Goal: Transaction & Acquisition: Purchase product/service

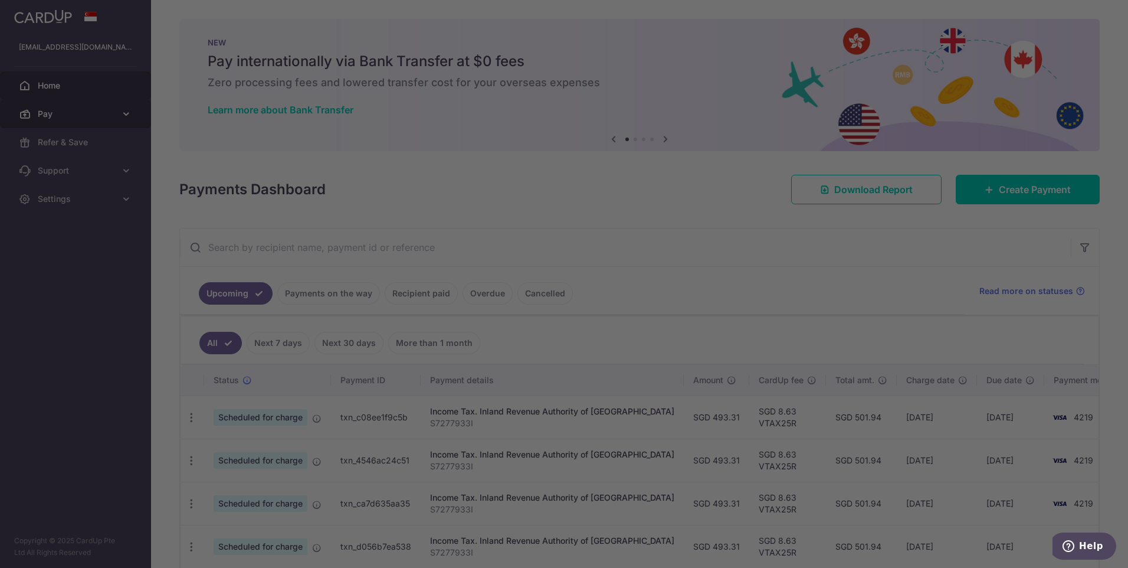
click at [38, 116] on div at bounding box center [570, 287] width 1140 height 574
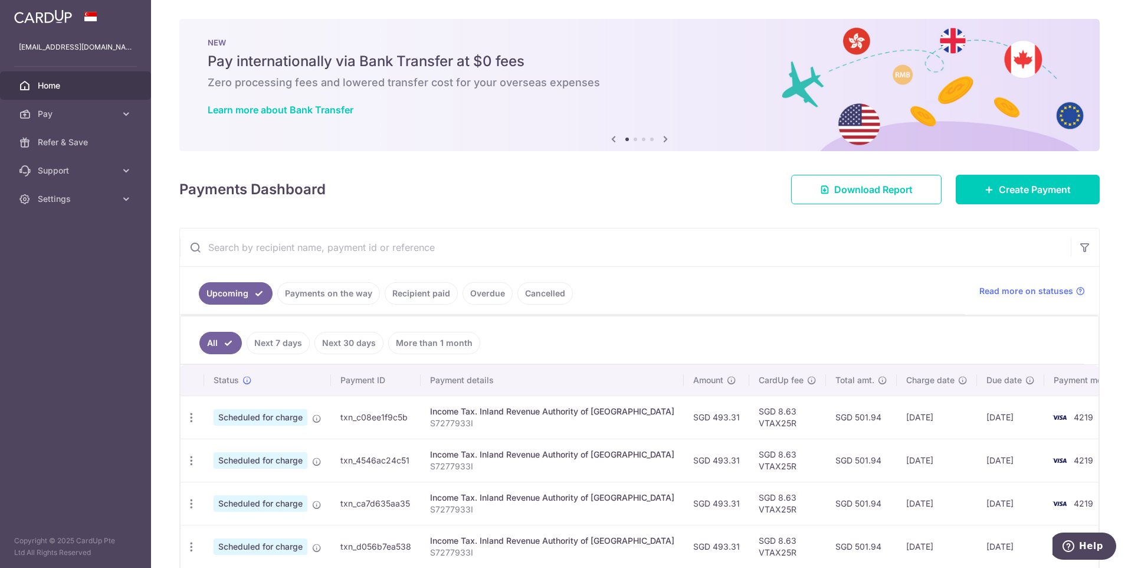
click at [363, 293] on link "Payments on the way" at bounding box center [328, 293] width 103 height 22
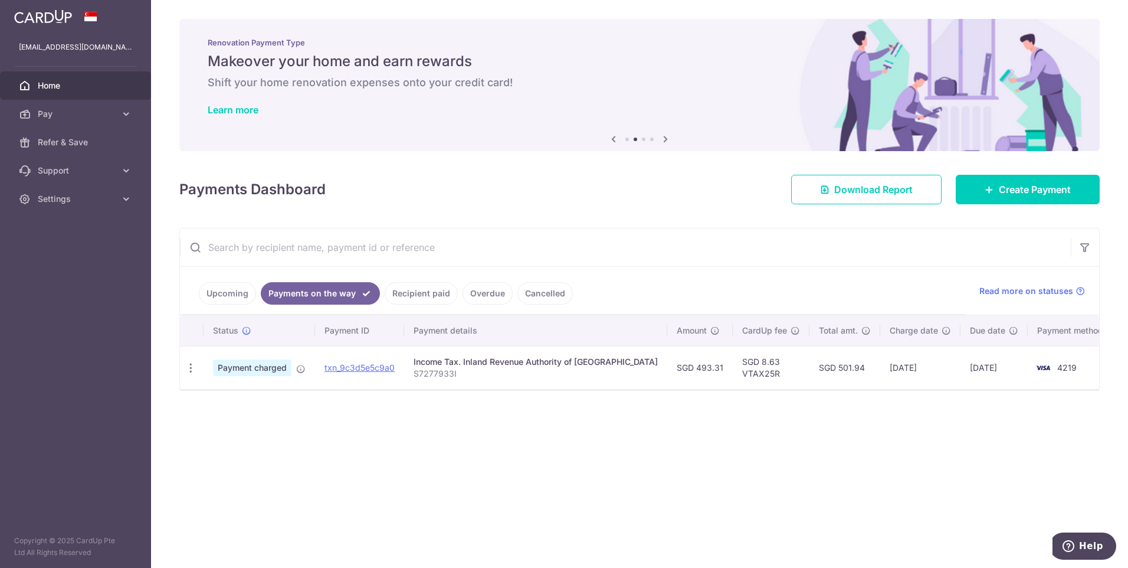
click at [424, 296] on link "Recipient paid" at bounding box center [421, 293] width 73 height 22
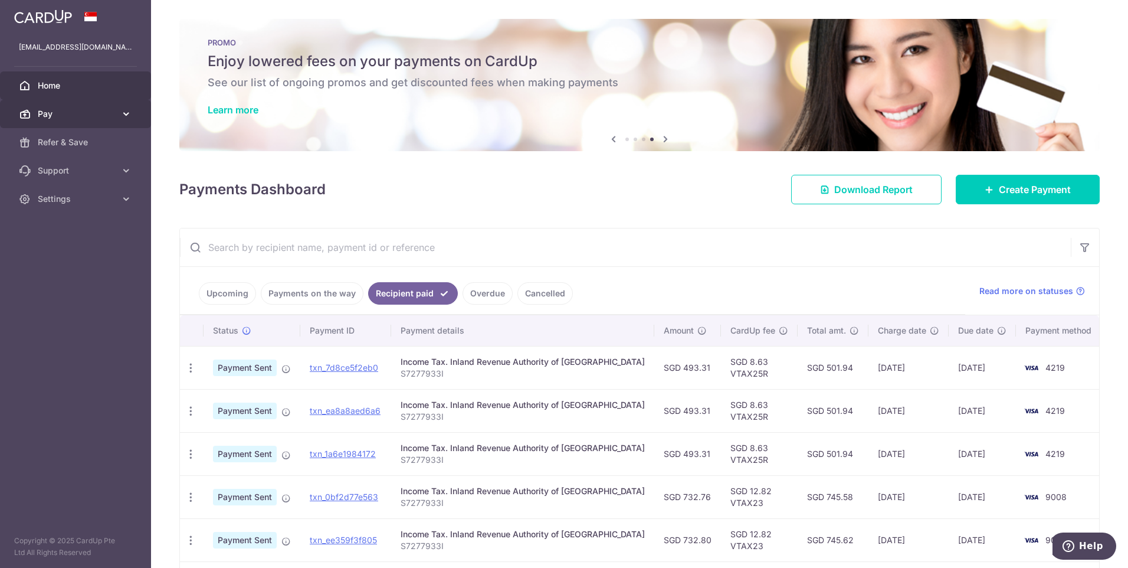
click at [78, 114] on span "Pay" at bounding box center [77, 114] width 78 height 12
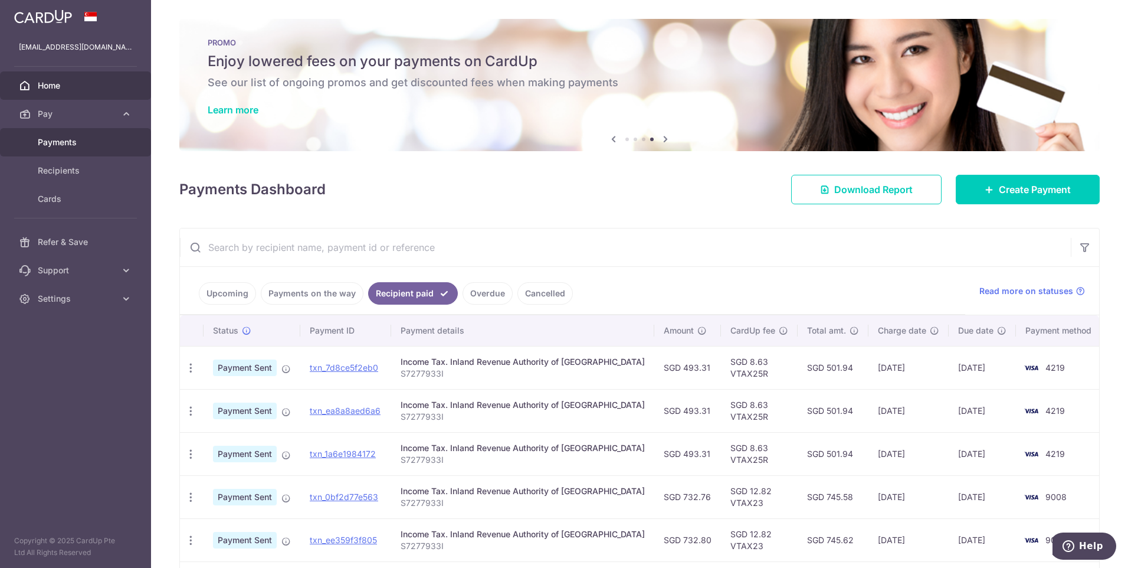
click at [74, 141] on span "Payments" at bounding box center [77, 142] width 78 height 12
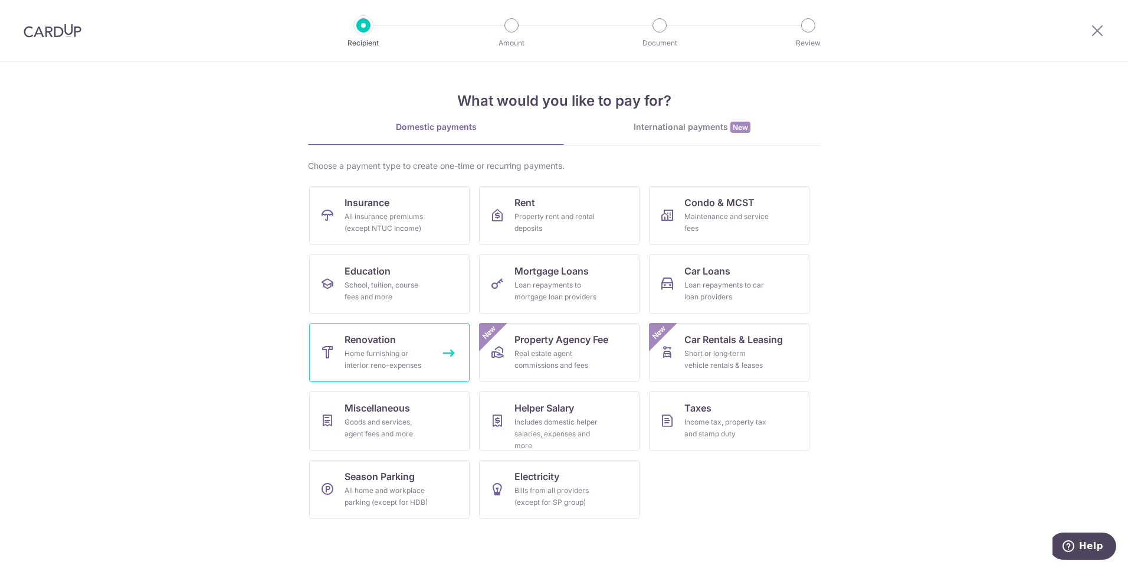
click at [401, 353] on div "Home furnishing or interior reno-expenses" at bounding box center [387, 360] width 85 height 24
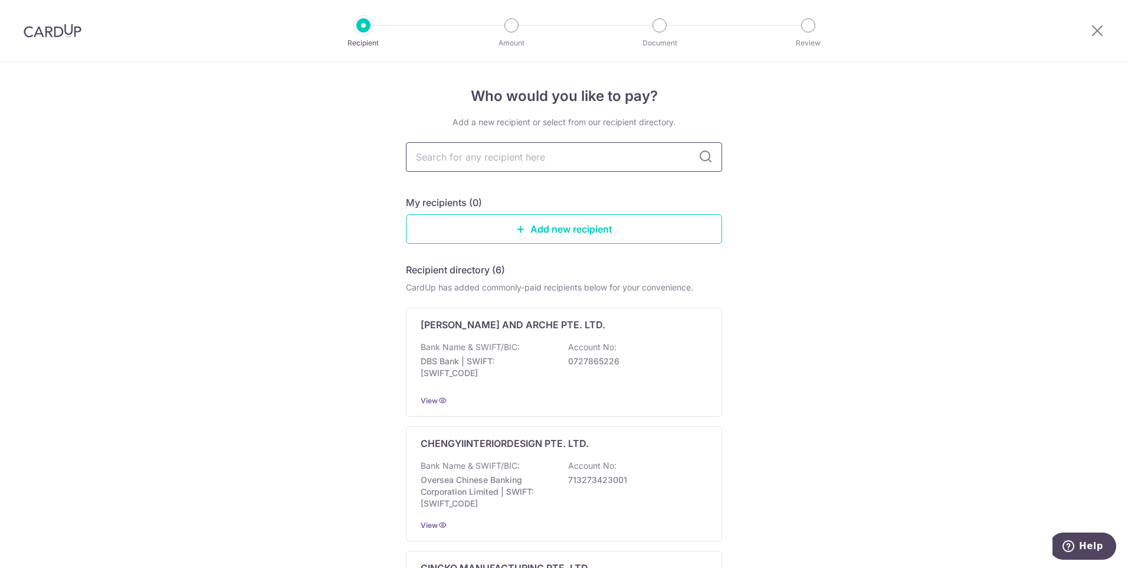
click at [506, 160] on input "text" at bounding box center [564, 157] width 316 height 30
type input "202220293H"
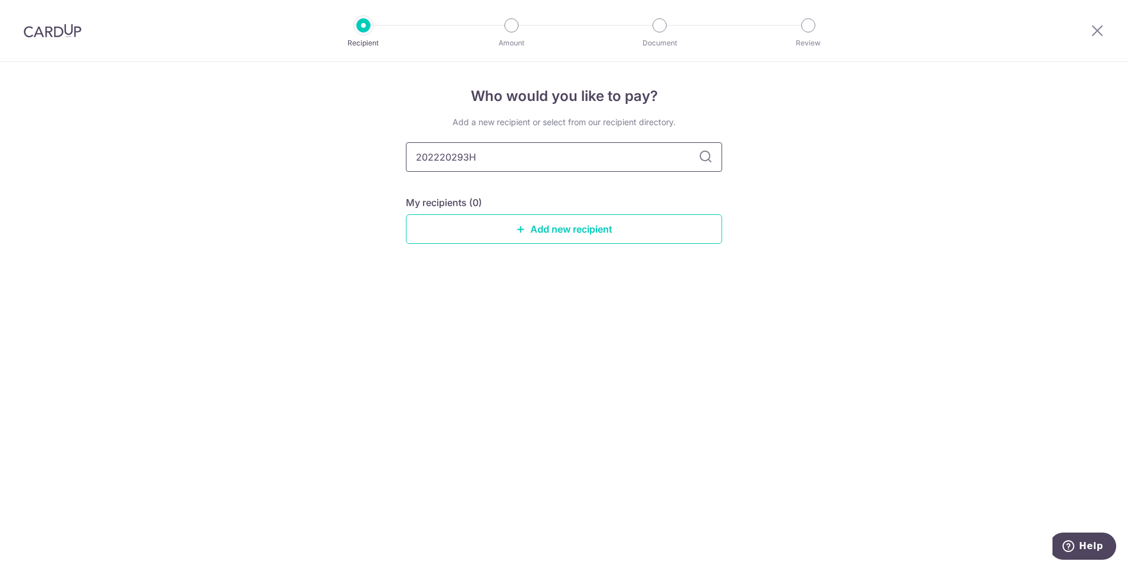
click at [422, 157] on input "202220293H" at bounding box center [564, 157] width 316 height 30
type input "202220293H"
click at [492, 156] on input "202220293H" at bounding box center [564, 157] width 316 height 30
click at [420, 153] on input "202220293H" at bounding box center [564, 157] width 316 height 30
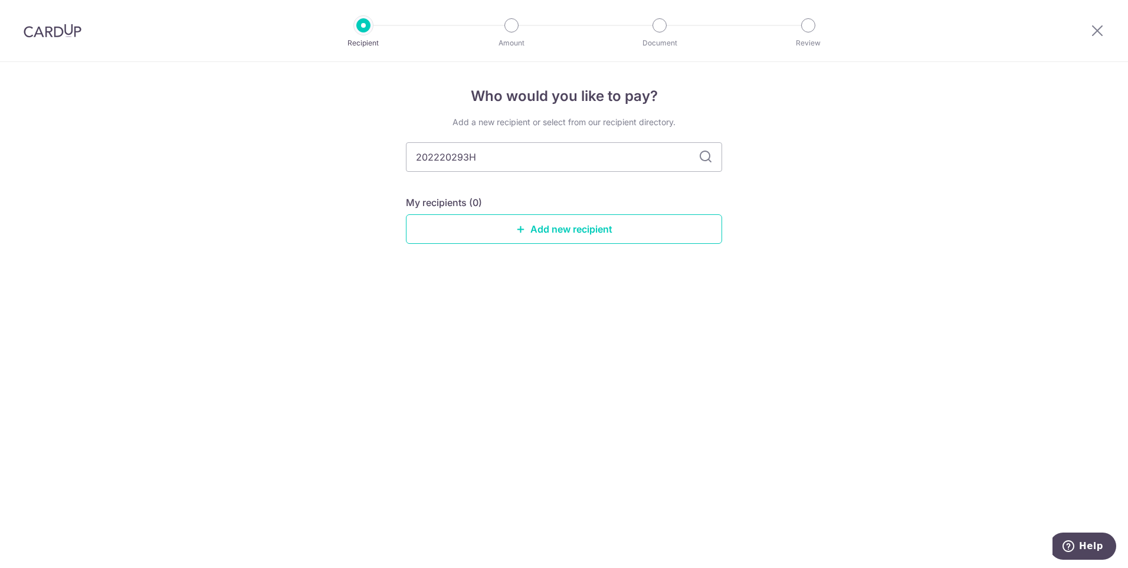
click at [703, 159] on icon at bounding box center [706, 157] width 14 height 14
click at [703, 155] on icon at bounding box center [706, 157] width 14 height 14
click at [513, 155] on input "202220293H" at bounding box center [564, 157] width 316 height 30
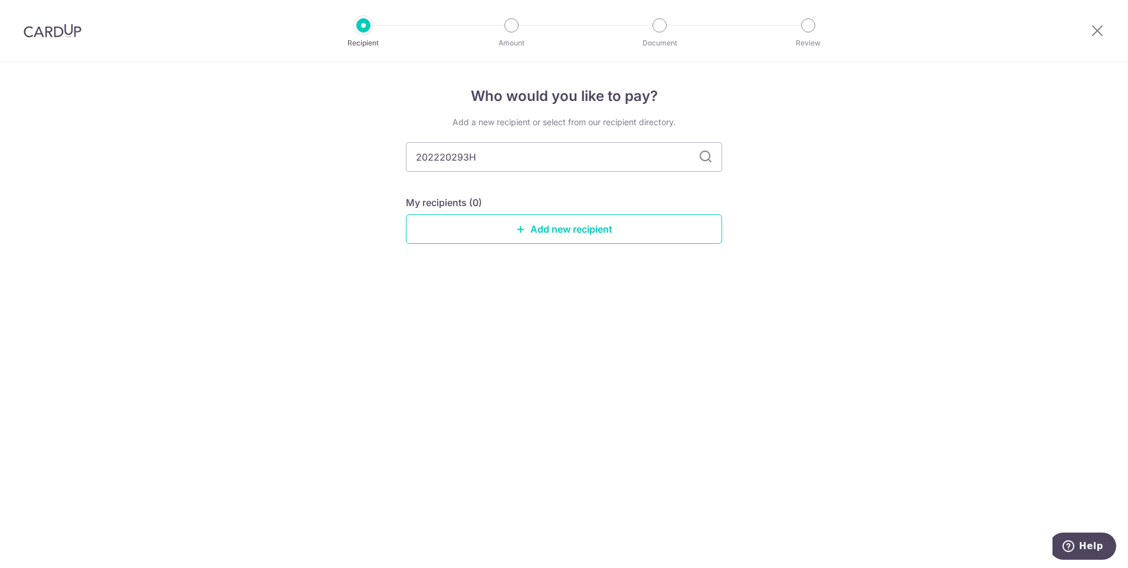
click at [708, 160] on icon at bounding box center [706, 157] width 14 height 14
click at [599, 224] on link "Add new recipient" at bounding box center [564, 229] width 316 height 30
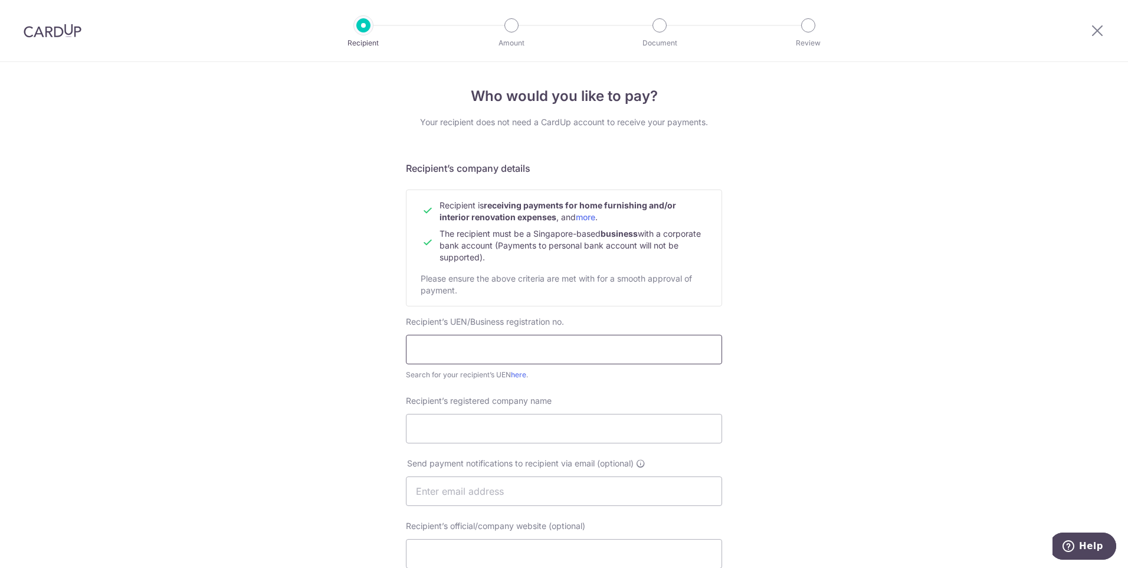
click at [491, 343] on input "text" at bounding box center [564, 350] width 316 height 30
paste input "202220293H"
click at [499, 338] on input "202220293H" at bounding box center [564, 350] width 316 height 30
type input "202220293H"
click at [505, 354] on input "202220293H" at bounding box center [564, 350] width 316 height 30
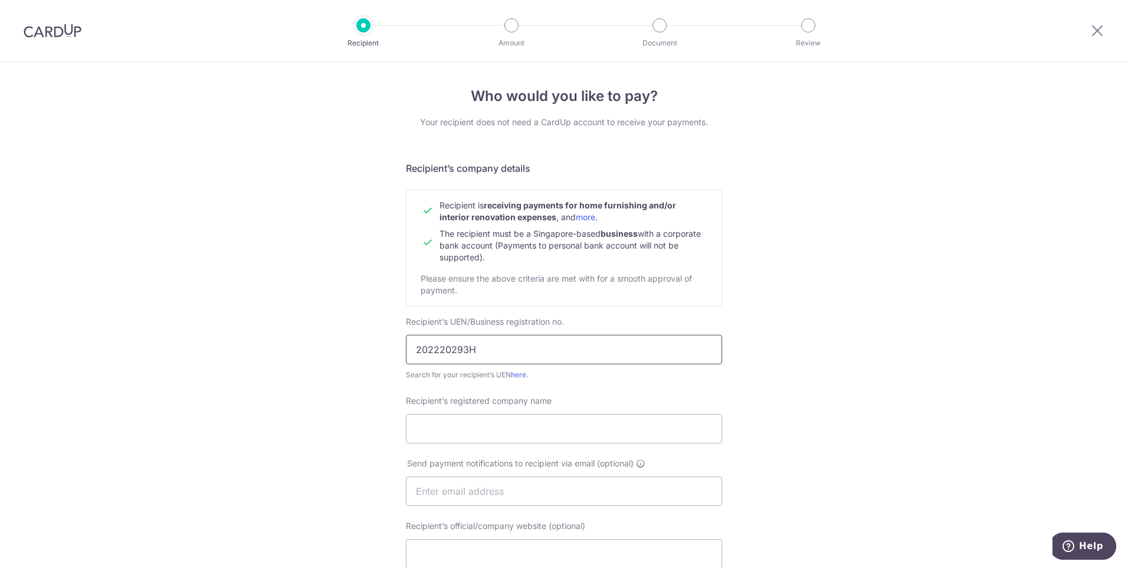
click button "Submit Request" at bounding box center [0, 0] width 0 height 0
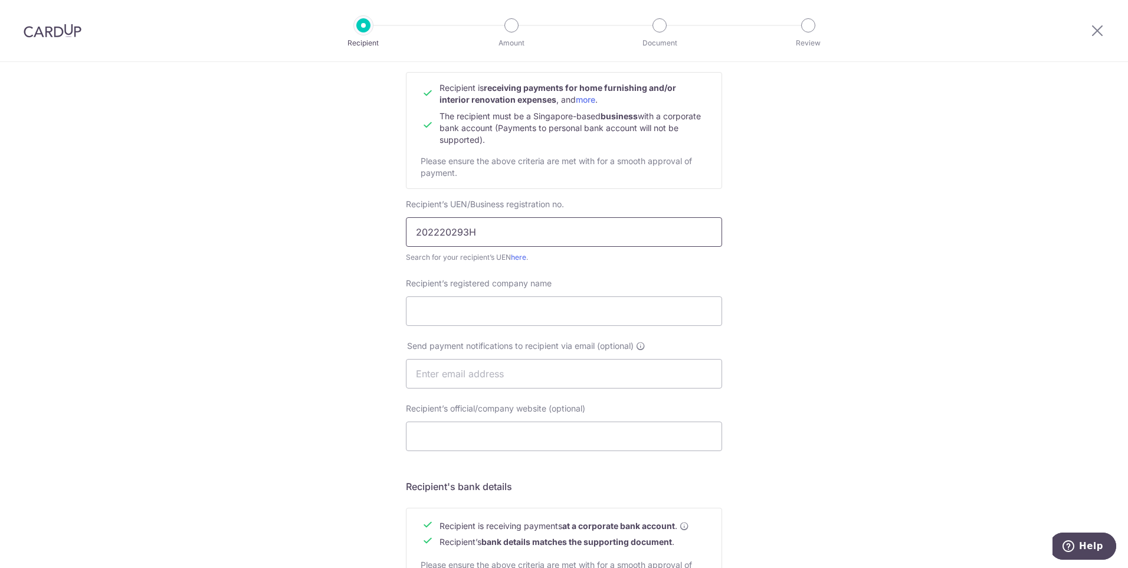
scroll to position [118, 0]
click at [495, 311] on input "Recipient’s registered company name" at bounding box center [564, 311] width 316 height 30
paste input "Eco PaintingService(PTE.LTD)"
type input "Eco PaintingService(PTE.LTD)"
click at [525, 368] on input "text" at bounding box center [564, 373] width 316 height 30
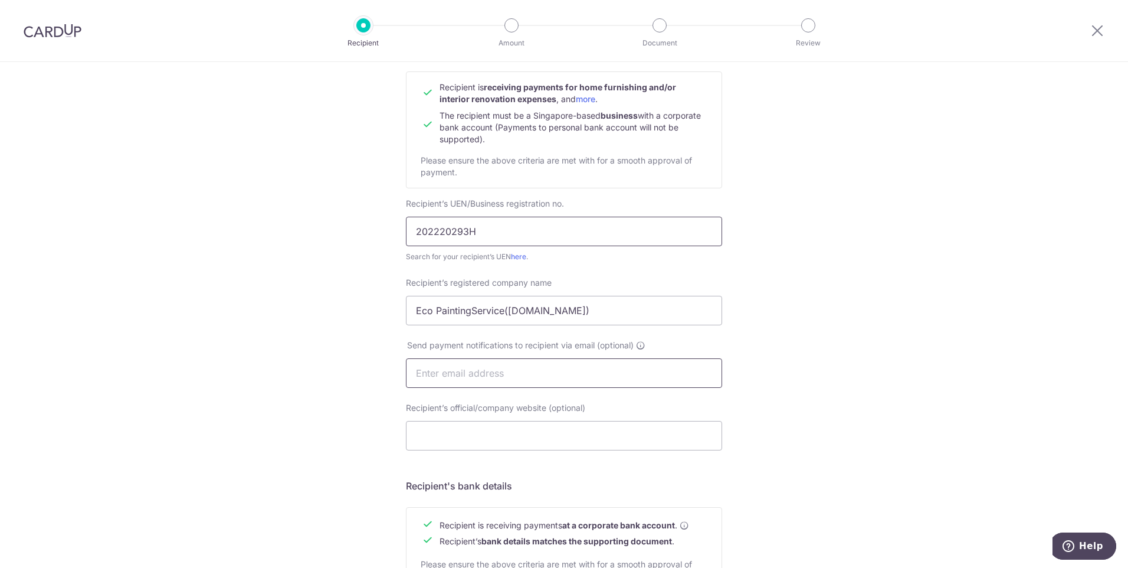
paste input "[EMAIL_ADDRESS][DOMAIN_NAME]"
type input "[EMAIL_ADDRESS][DOMAIN_NAME]"
click at [454, 431] on input "Recipient’s official/company website (optional)" at bounding box center [564, 436] width 316 height 30
click at [871, 355] on div "Who would you like to pay? Your recipient does not need a CardUp account to rec…" at bounding box center [564, 388] width 1128 height 888
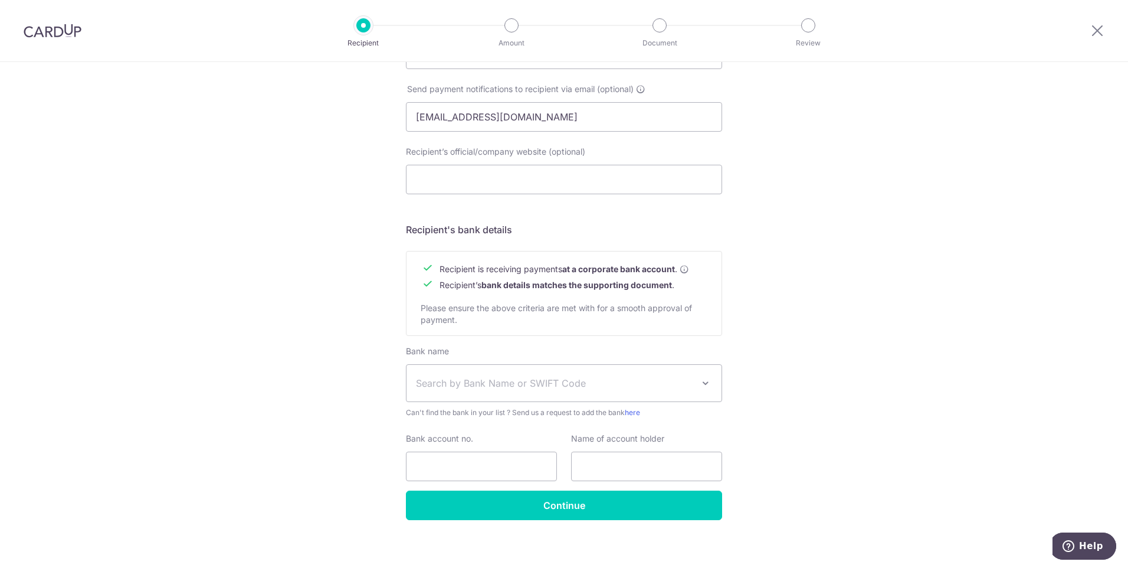
scroll to position [382, 0]
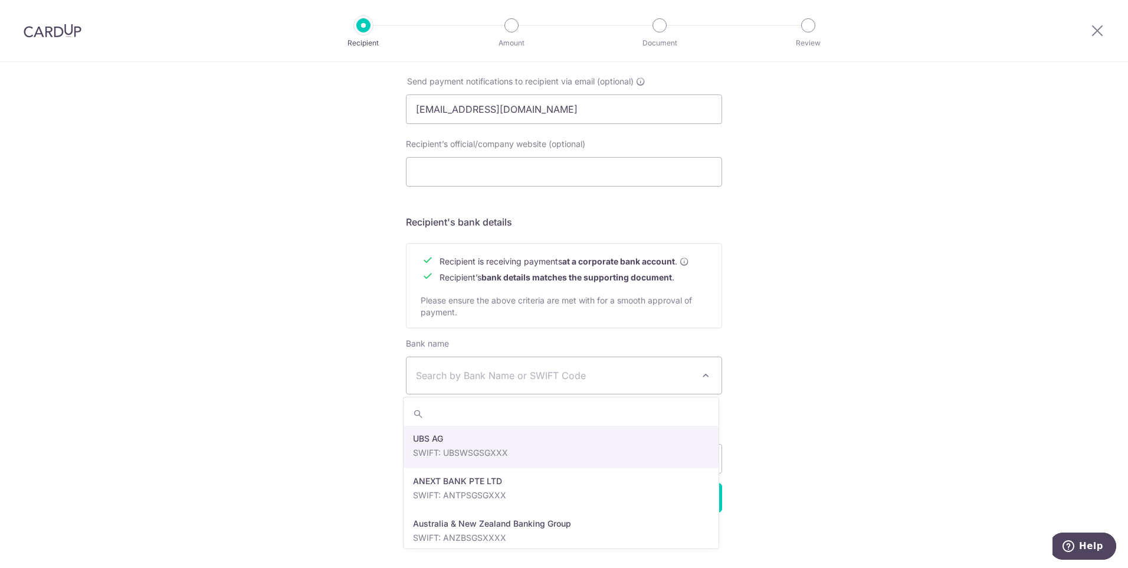
click at [670, 370] on span "Search by Bank Name or SWIFT Code" at bounding box center [554, 375] width 277 height 14
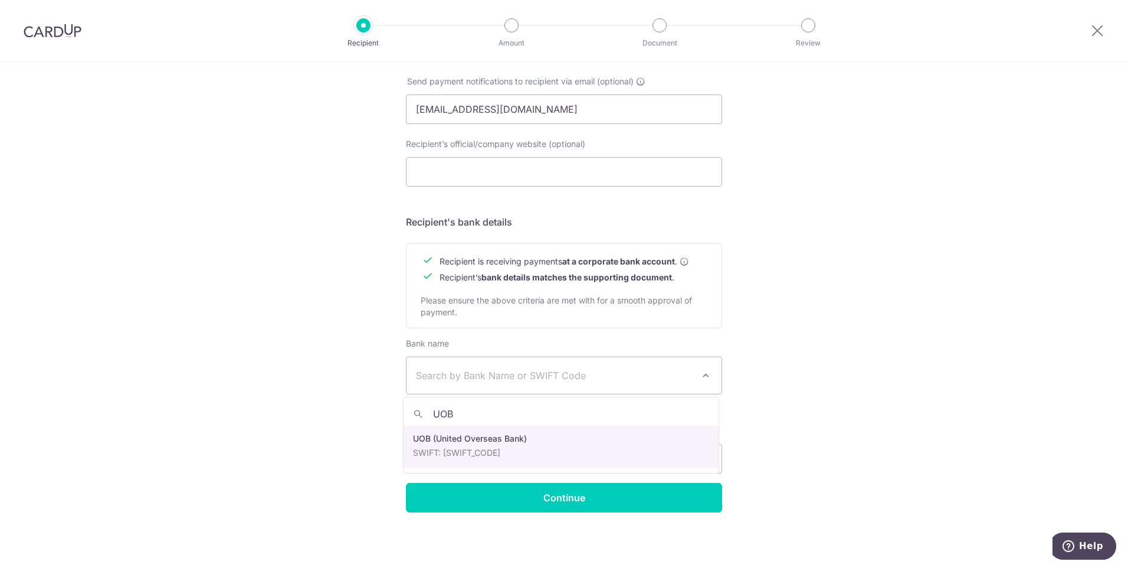
type input "UOB"
select select "18"
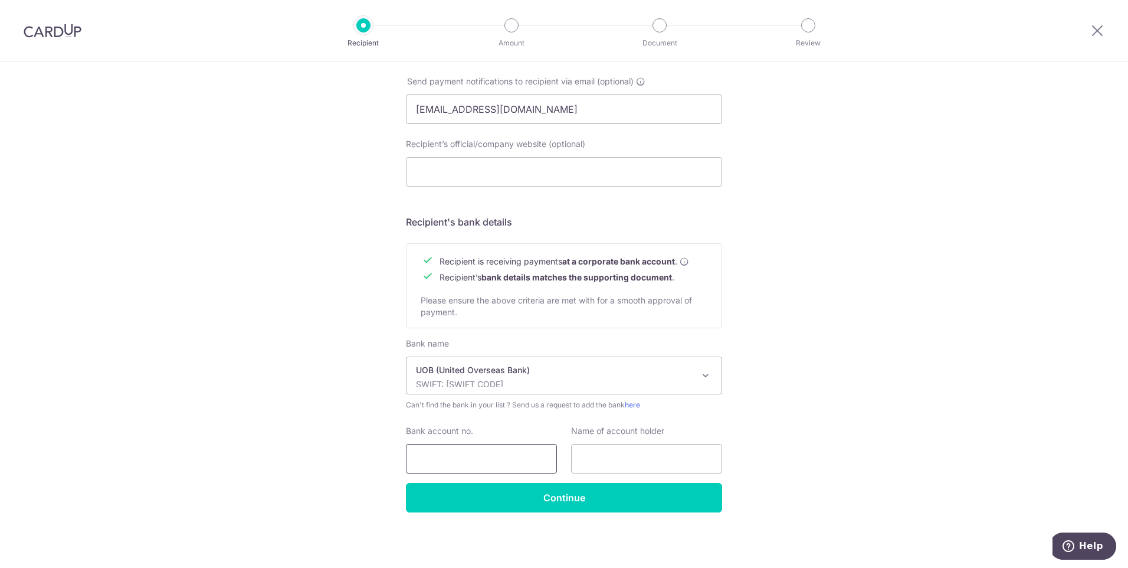
click at [493, 455] on input "Bank account no." at bounding box center [481, 459] width 151 height 30
paste input "4223196661"
type input "4223196661"
click at [596, 458] on input "text" at bounding box center [646, 459] width 151 height 30
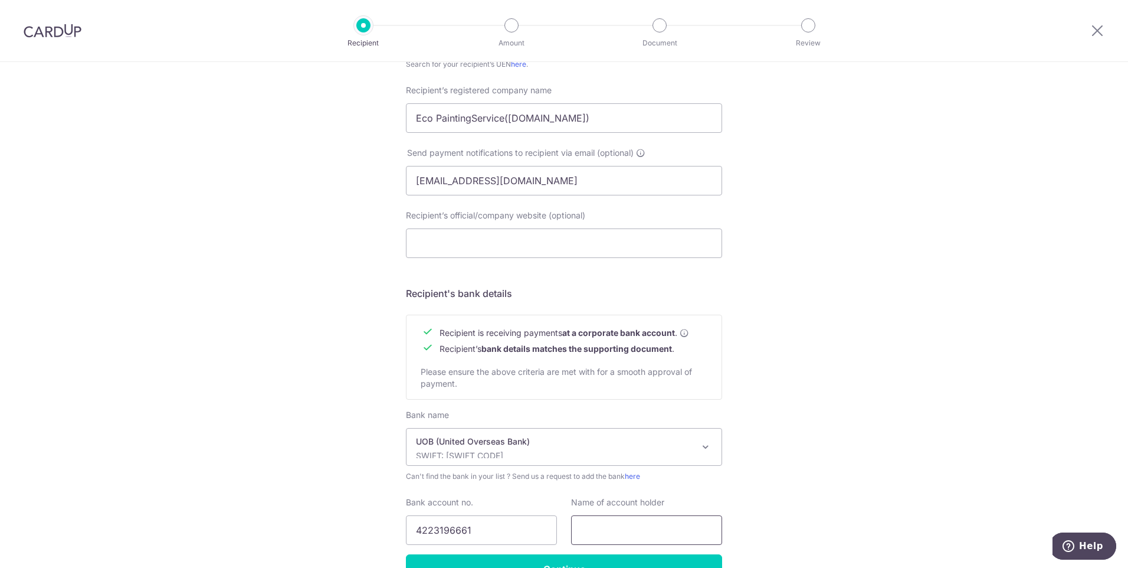
scroll to position [87, 0]
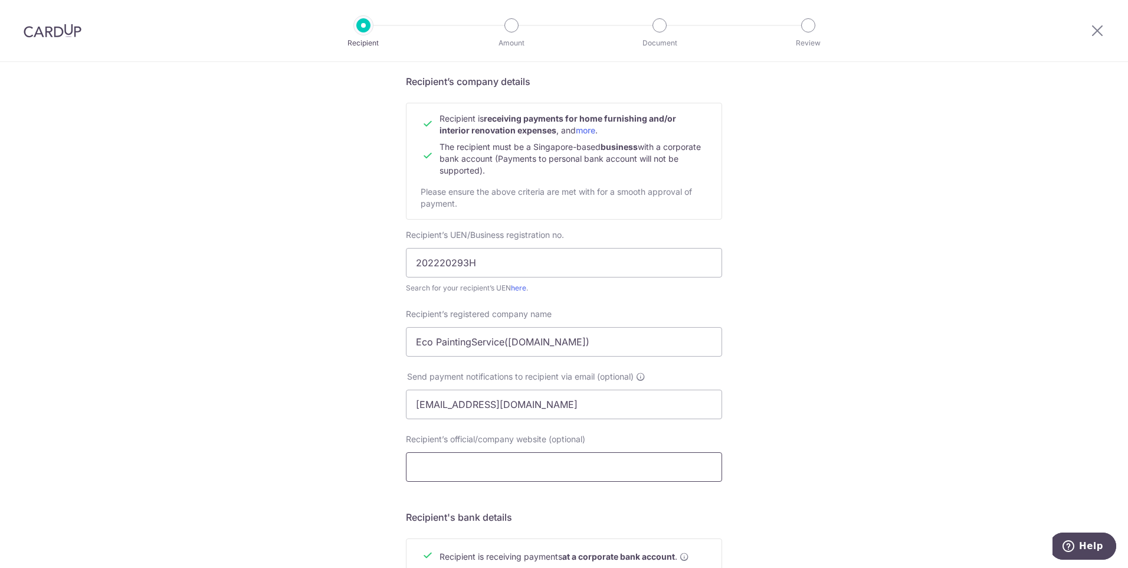
click at [498, 465] on input "Recipient’s official/company website (optional)" at bounding box center [564, 467] width 316 height 30
paste input "ECO PAINTING SERVICE(PTE.LTD.)"
type input "ECO PAINTING SERVICE(PTE.LTD.)"
click at [906, 368] on div "Who would you like to pay? Your recipient does not need a CardUp account to rec…" at bounding box center [564, 419] width 1128 height 888
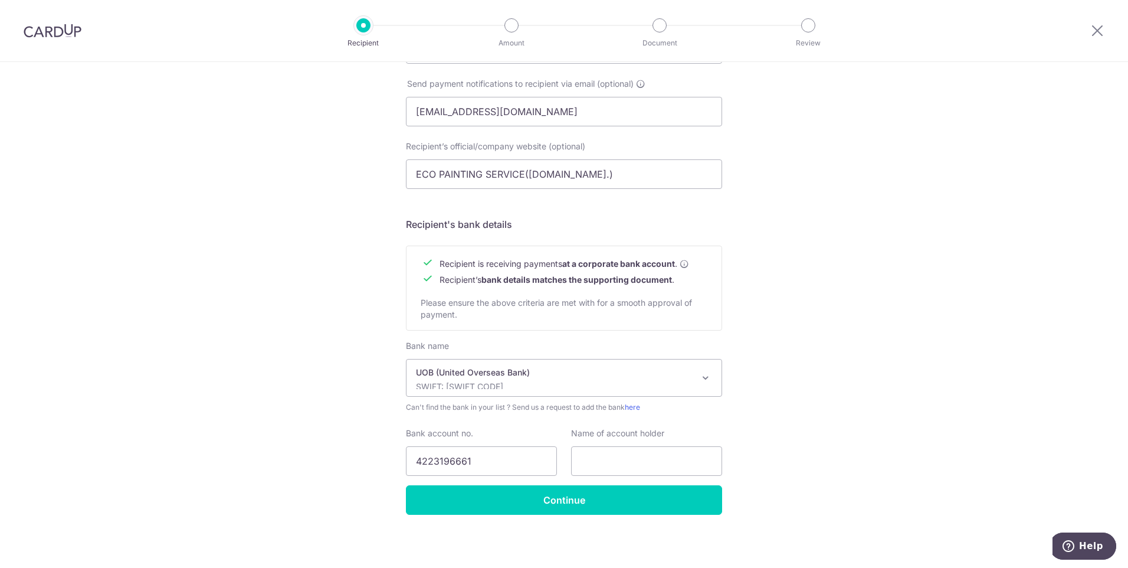
scroll to position [382, 0]
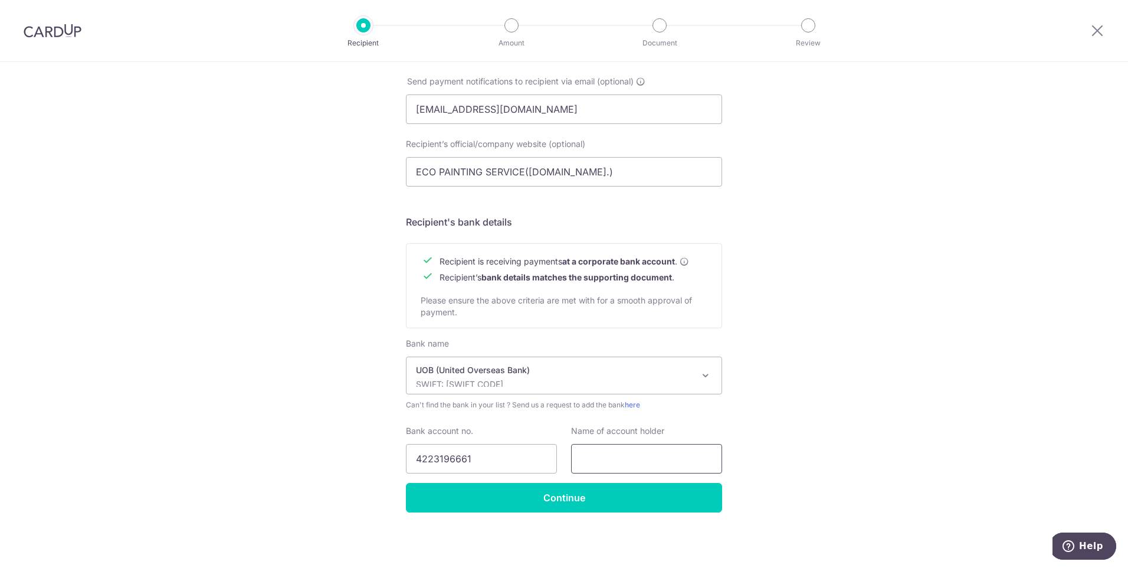
click at [611, 465] on input "text" at bounding box center [646, 459] width 151 height 30
paste input "ECO PAINTING SERVICE(PTE.LTD.)"
type input "ECO PAINTING SERVICE(PTE.LTD.)"
click at [886, 433] on div "Who would you like to pay? Your recipient does not need a CardUp account to rec…" at bounding box center [564, 124] width 1128 height 888
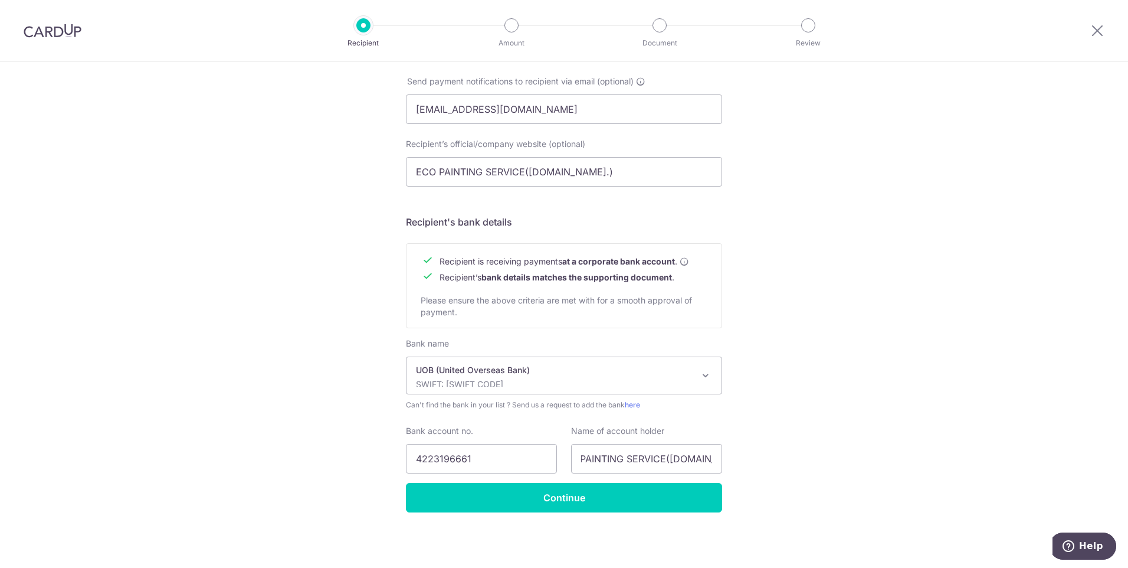
scroll to position [0, 0]
click at [590, 500] on input "Continue" at bounding box center [564, 498] width 316 height 30
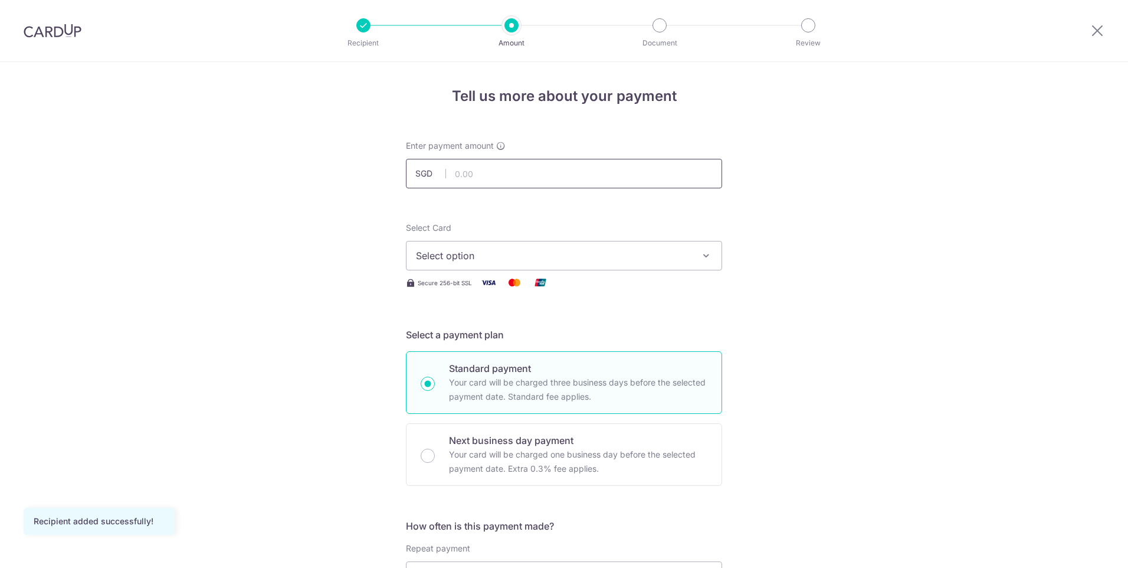
click at [513, 165] on input "text" at bounding box center [564, 174] width 316 height 30
type input "2"
type input "1,250.00"
click at [594, 253] on span "Select option" at bounding box center [553, 255] width 275 height 14
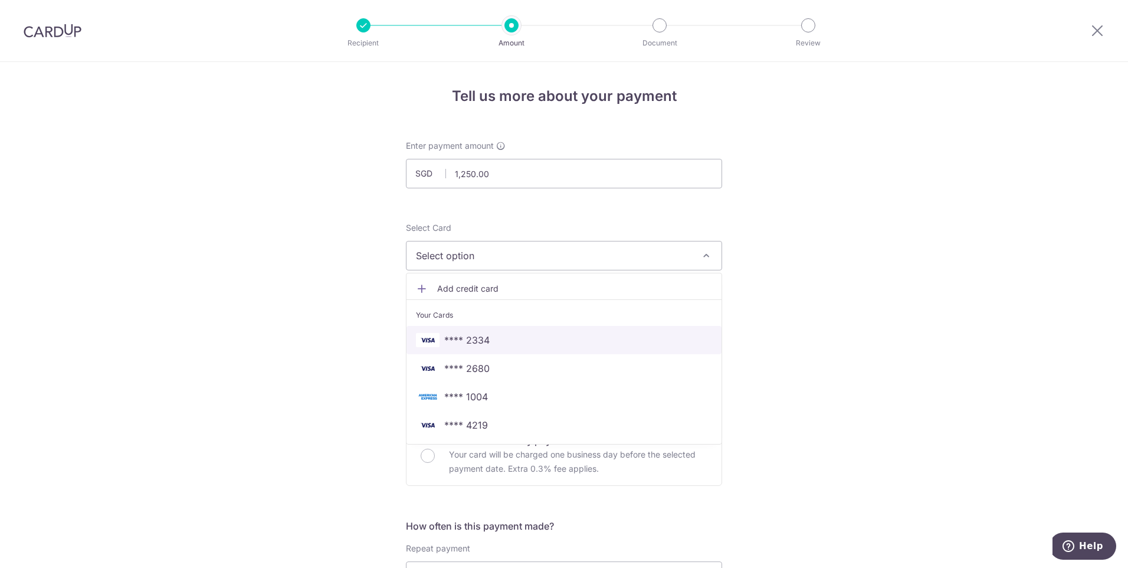
click at [503, 335] on span "**** 2334" at bounding box center [564, 340] width 296 height 14
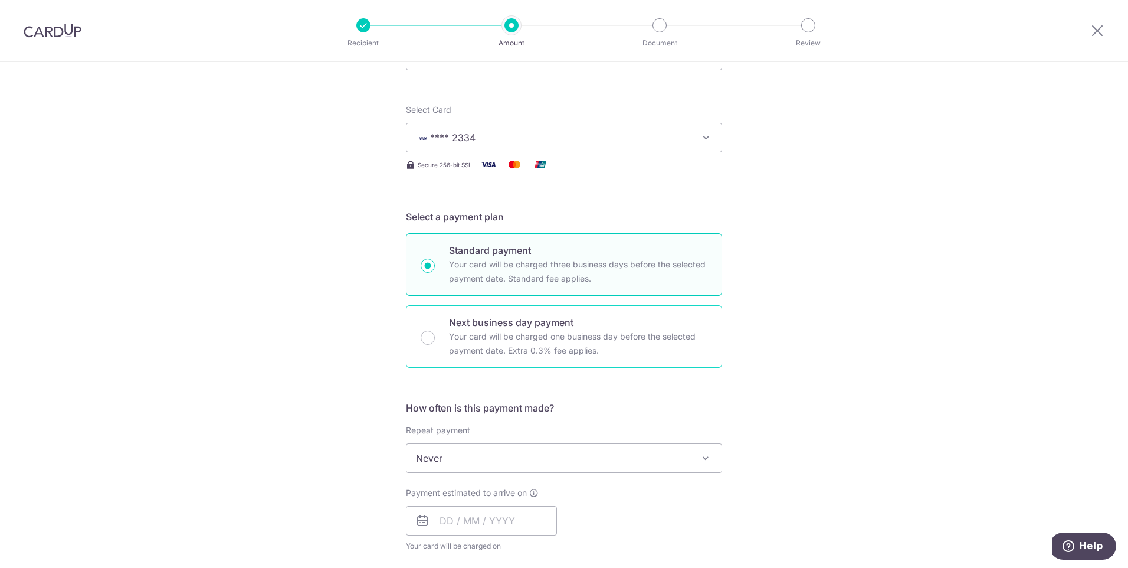
scroll to position [177, 0]
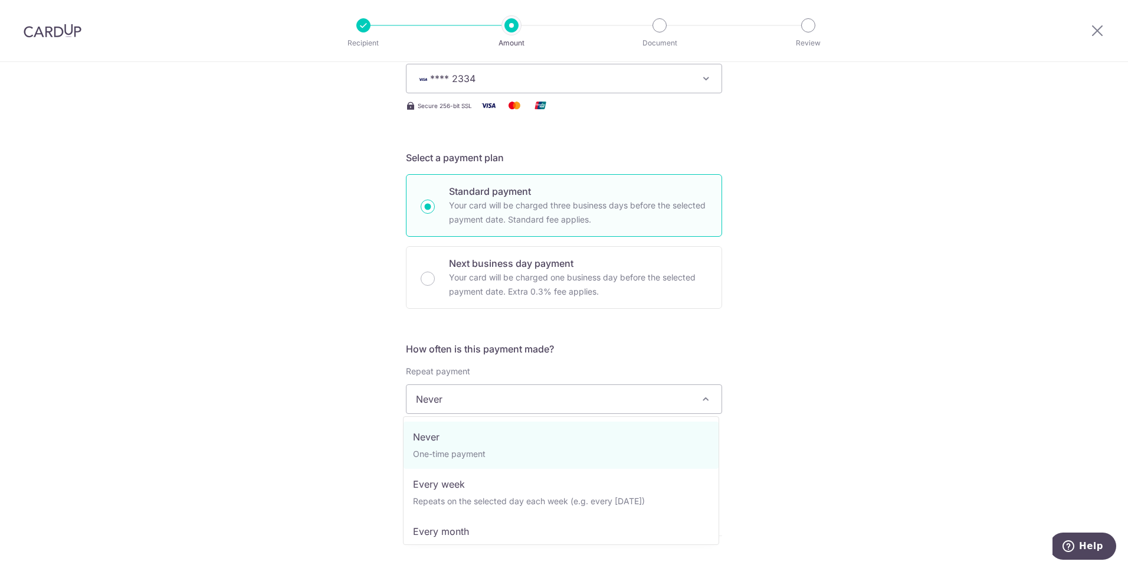
click at [557, 409] on span "Never" at bounding box center [564, 399] width 315 height 28
click at [560, 407] on span "Never" at bounding box center [564, 399] width 315 height 28
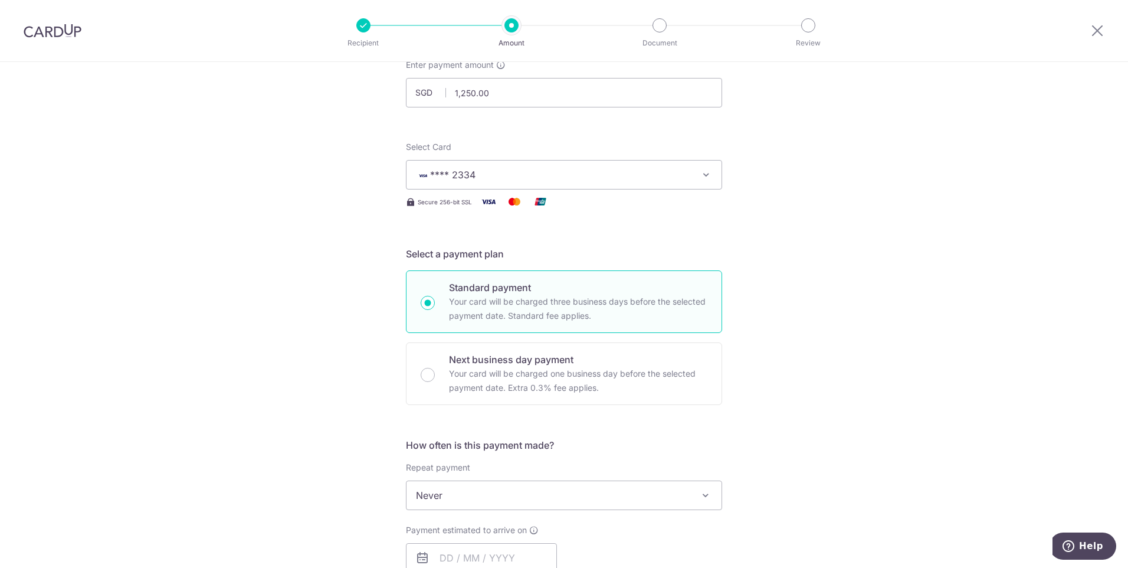
scroll to position [0, 0]
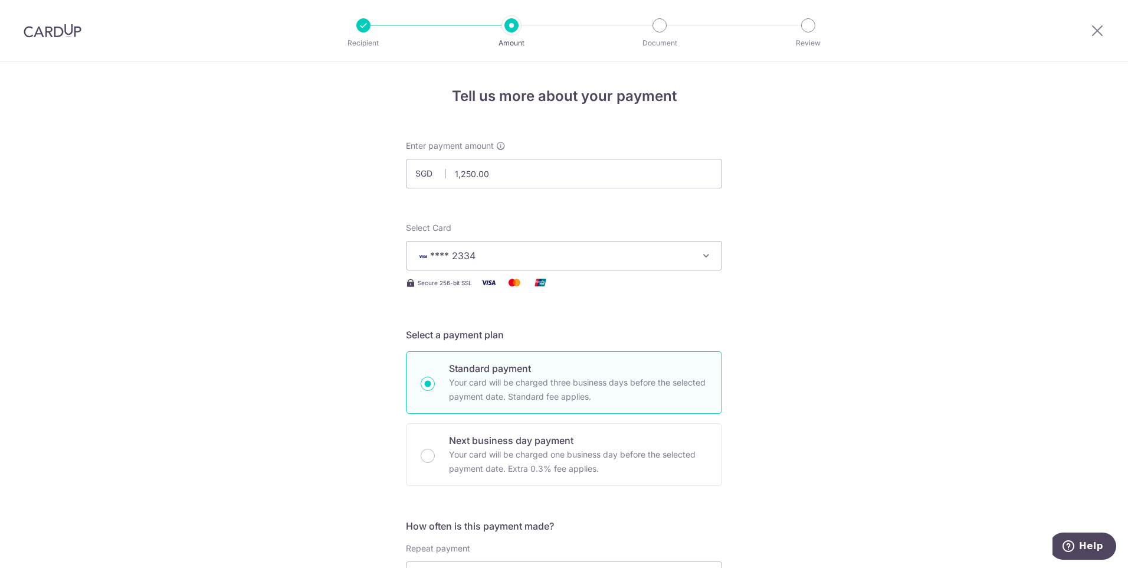
drag, startPoint x: 1006, startPoint y: 251, endPoint x: 1006, endPoint y: 238, distance: 13.0
